Goal: Task Accomplishment & Management: Complete application form

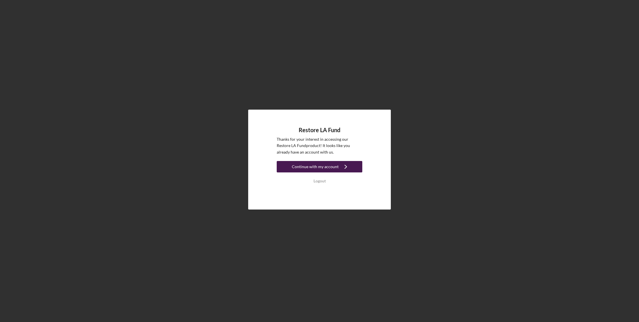
click at [346, 165] on icon "Icon/Navigate" at bounding box center [346, 166] width 14 height 14
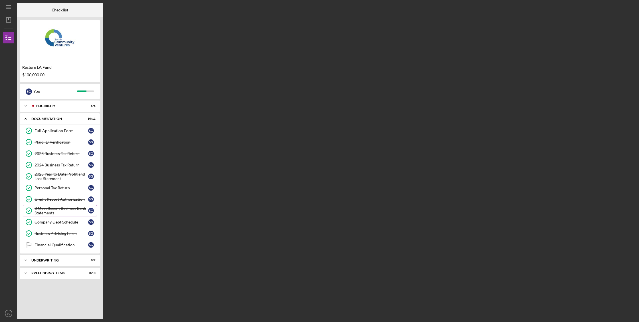
click at [65, 211] on div "3 Most Recent Business Bank Statements" at bounding box center [62, 210] width 54 height 9
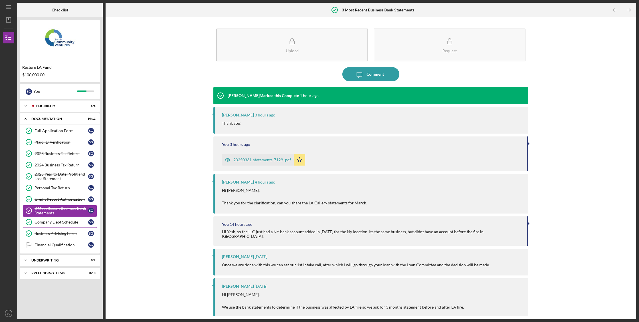
click at [64, 222] on div "Company Debt Schedule" at bounding box center [62, 222] width 54 height 5
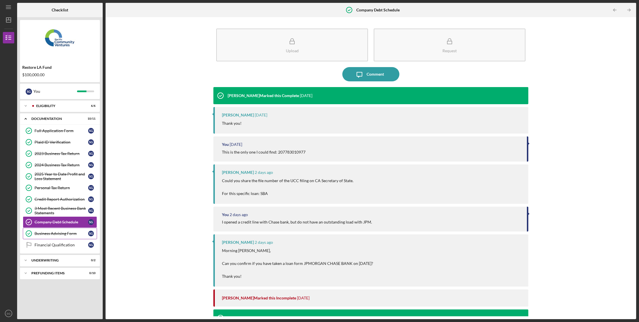
click at [65, 232] on div "Business Advising Form" at bounding box center [62, 233] width 54 height 5
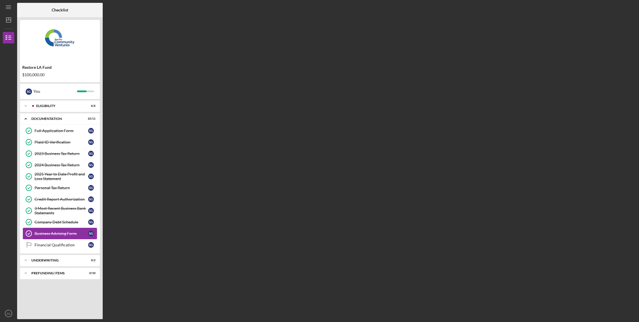
click at [65, 235] on div "Business Advising Form" at bounding box center [62, 233] width 54 height 5
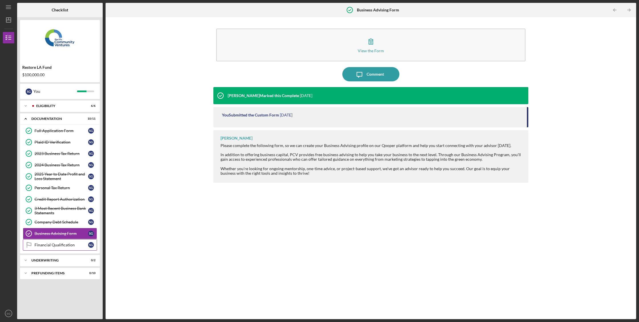
click at [67, 242] on link "Financial Qualification Financial Qualification S G" at bounding box center [60, 244] width 74 height 11
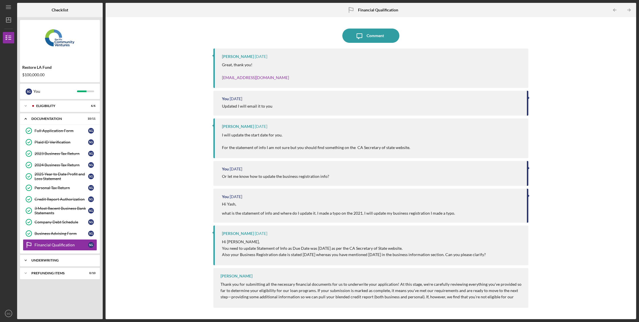
click at [66, 264] on div "Icon/Expander Underwriting 0 / 2" at bounding box center [60, 259] width 80 height 11
click at [63, 297] on div "Icon/Expander Prefunding Items 0 / 10" at bounding box center [60, 298] width 80 height 11
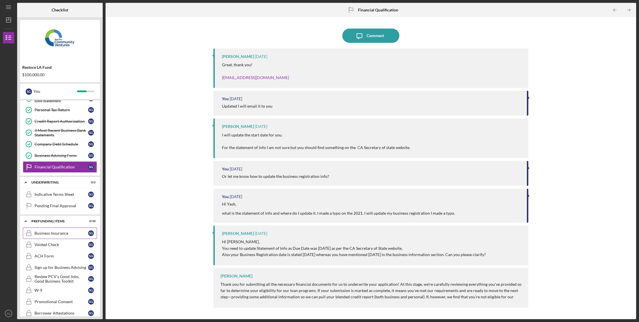
scroll to position [89, 0]
